Goal: Find specific page/section: Find specific page/section

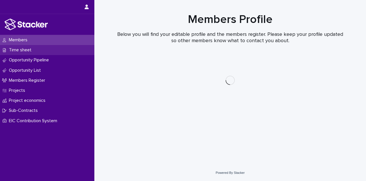
click at [32, 50] on p "Time sheet" at bounding box center [21, 49] width 29 height 5
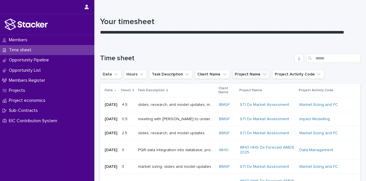
click at [247, 75] on button "Project Name" at bounding box center [251, 74] width 38 height 9
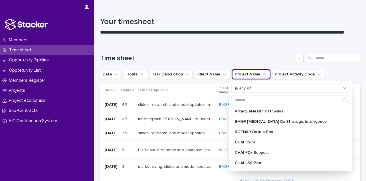
click at [247, 75] on button "Project Name" at bounding box center [251, 74] width 38 height 9
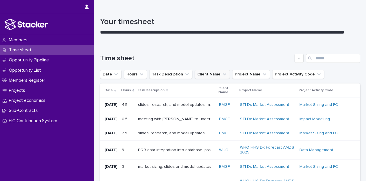
click at [218, 72] on button "Client Name" at bounding box center [212, 74] width 35 height 9
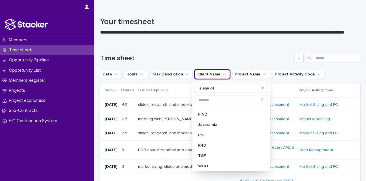
scroll to position [92, 0]
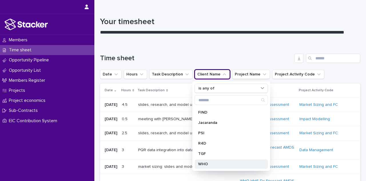
click at [204, 161] on div "WHO" at bounding box center [231, 163] width 73 height 9
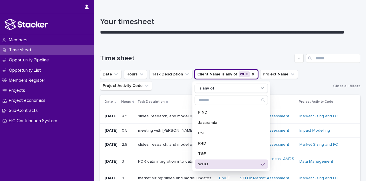
click at [158, 56] on h1 "Time sheet" at bounding box center [196, 58] width 192 height 8
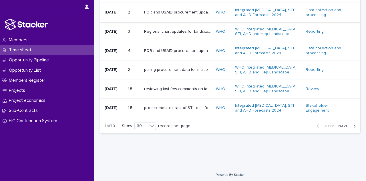
scroll to position [565, 0]
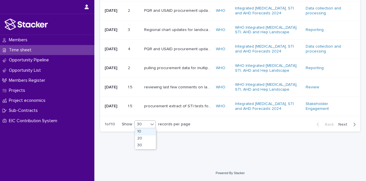
click at [150, 125] on icon at bounding box center [152, 124] width 6 height 6
click at [339, 124] on span "Next" at bounding box center [345, 124] width 13 height 4
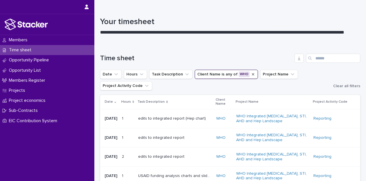
click at [251, 75] on icon "Client Name" at bounding box center [253, 74] width 5 height 5
